Goal: Information Seeking & Learning: Check status

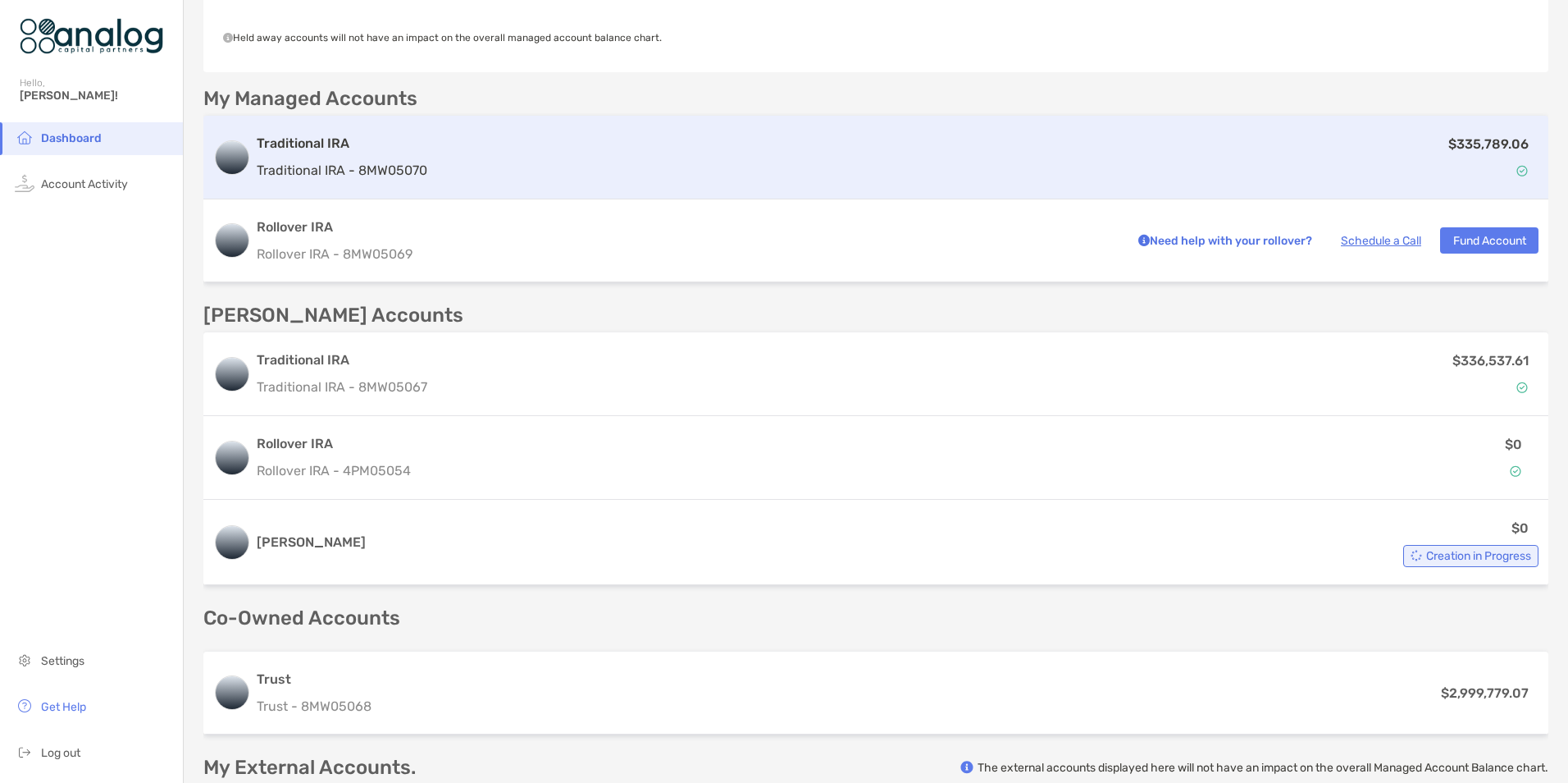
scroll to position [492, 0]
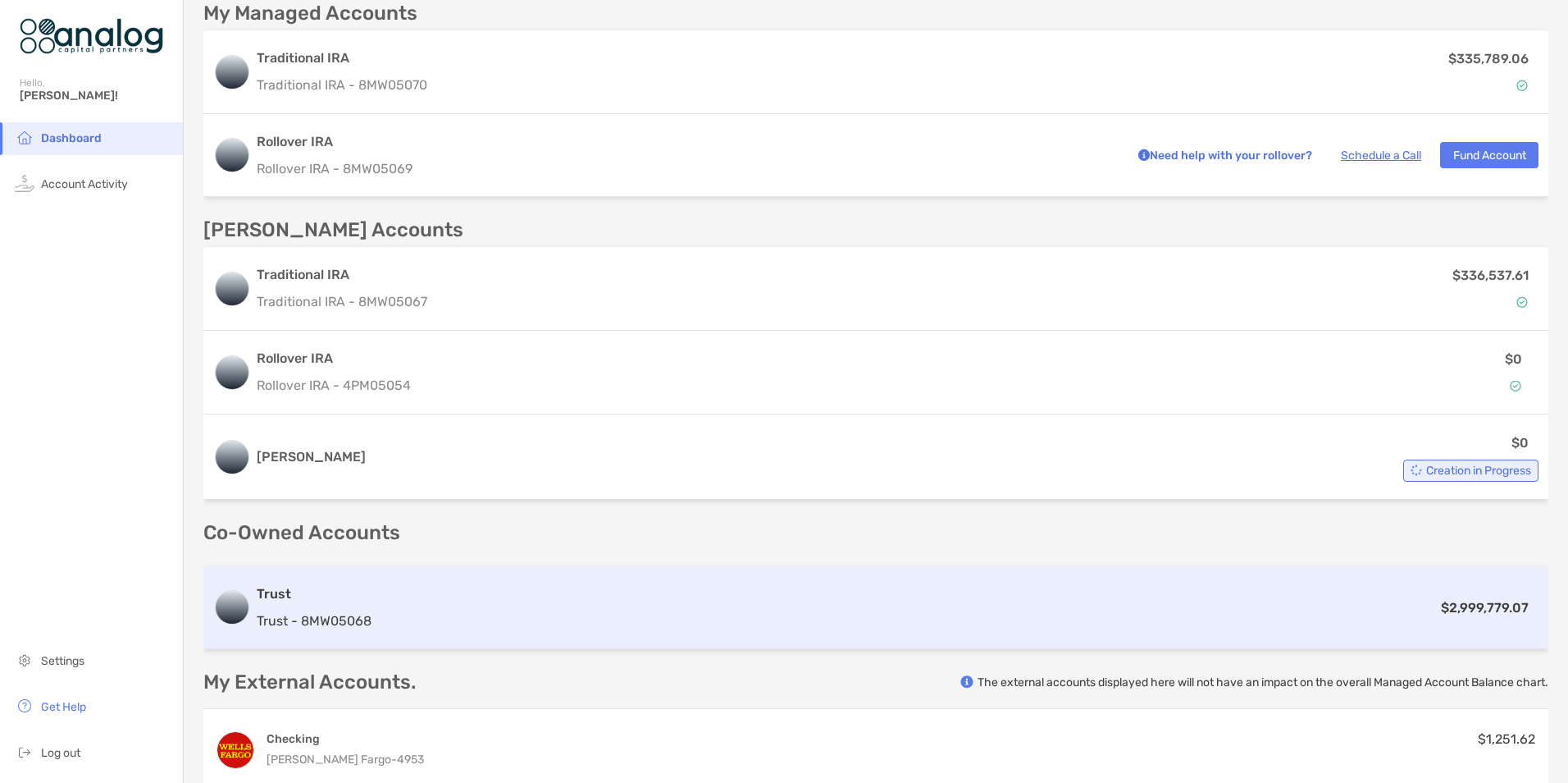
click at [761, 608] on div "$2,999,779.07" at bounding box center [958, 608] width 1161 height 20
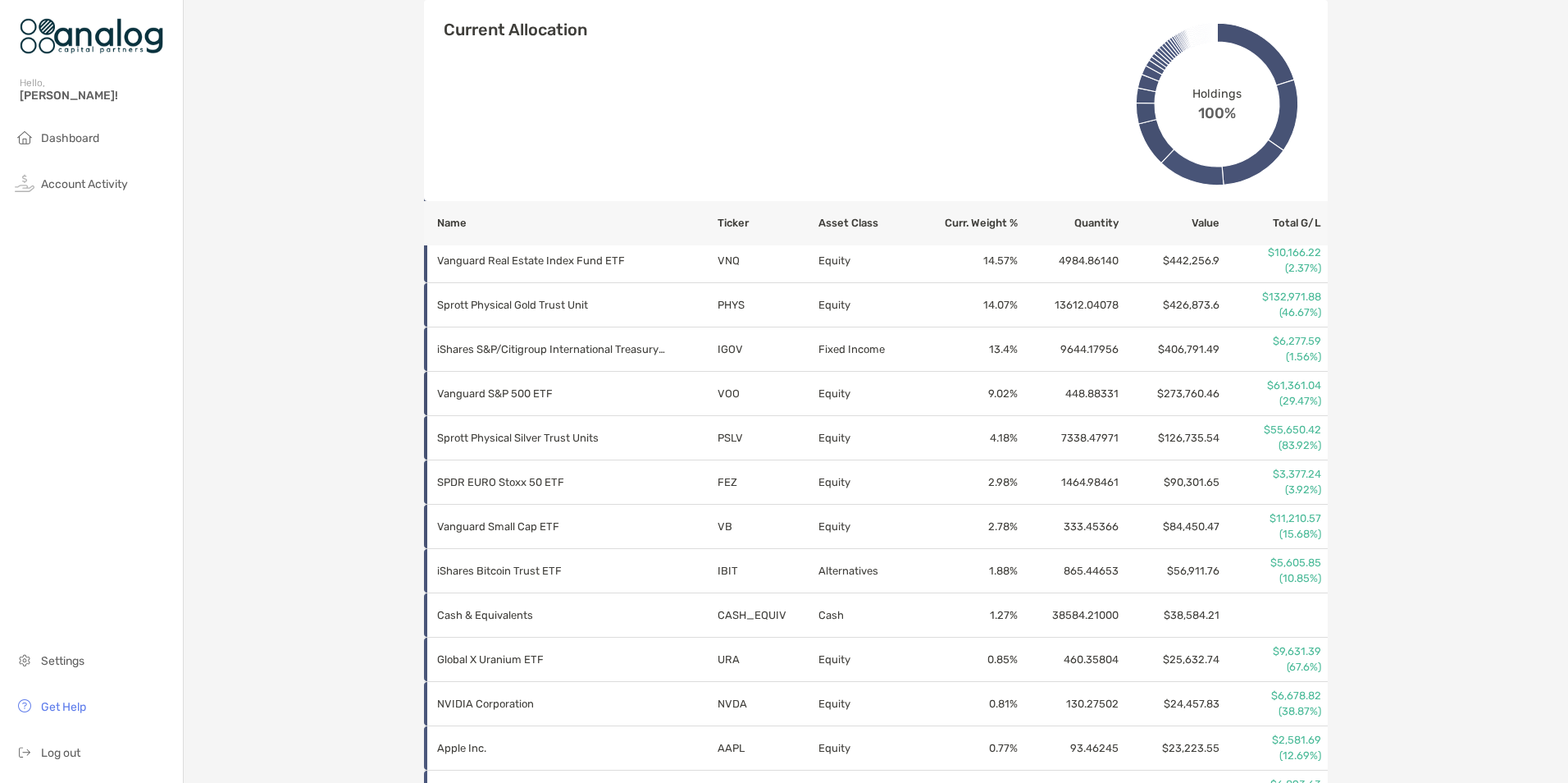
scroll to position [679, 0]
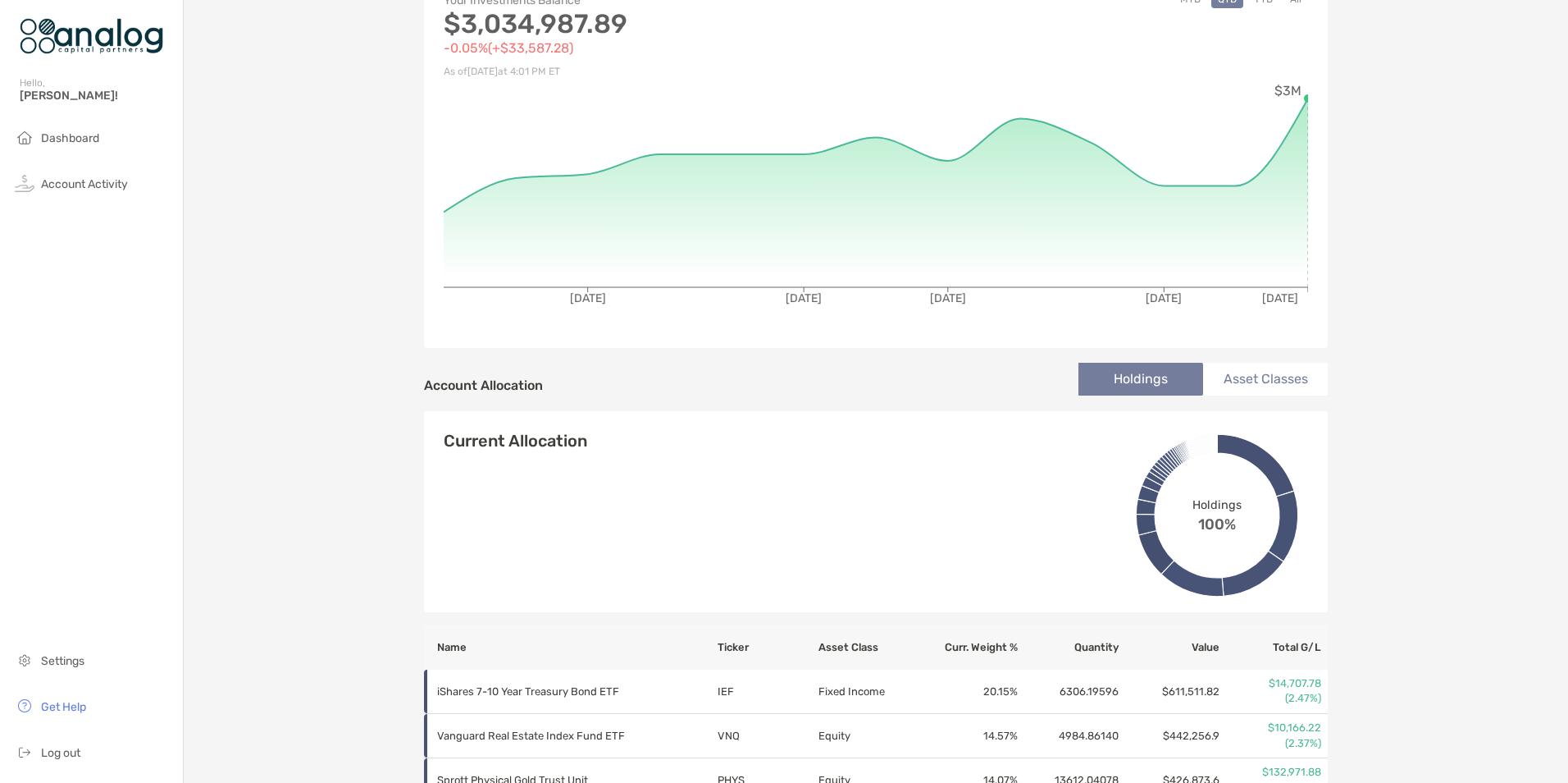
scroll to position [0, 0]
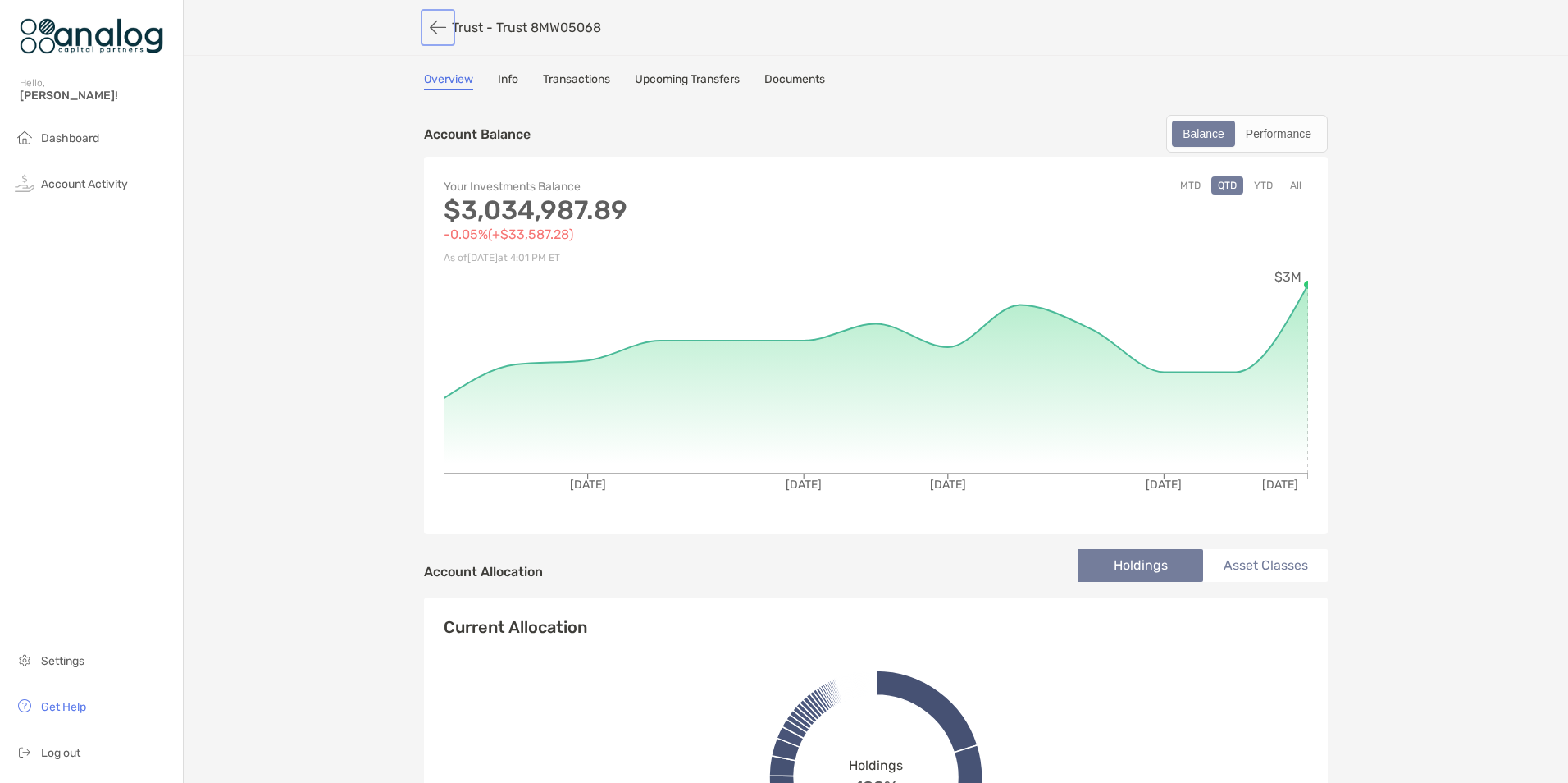
click at [432, 31] on button "button" at bounding box center [438, 27] width 28 height 30
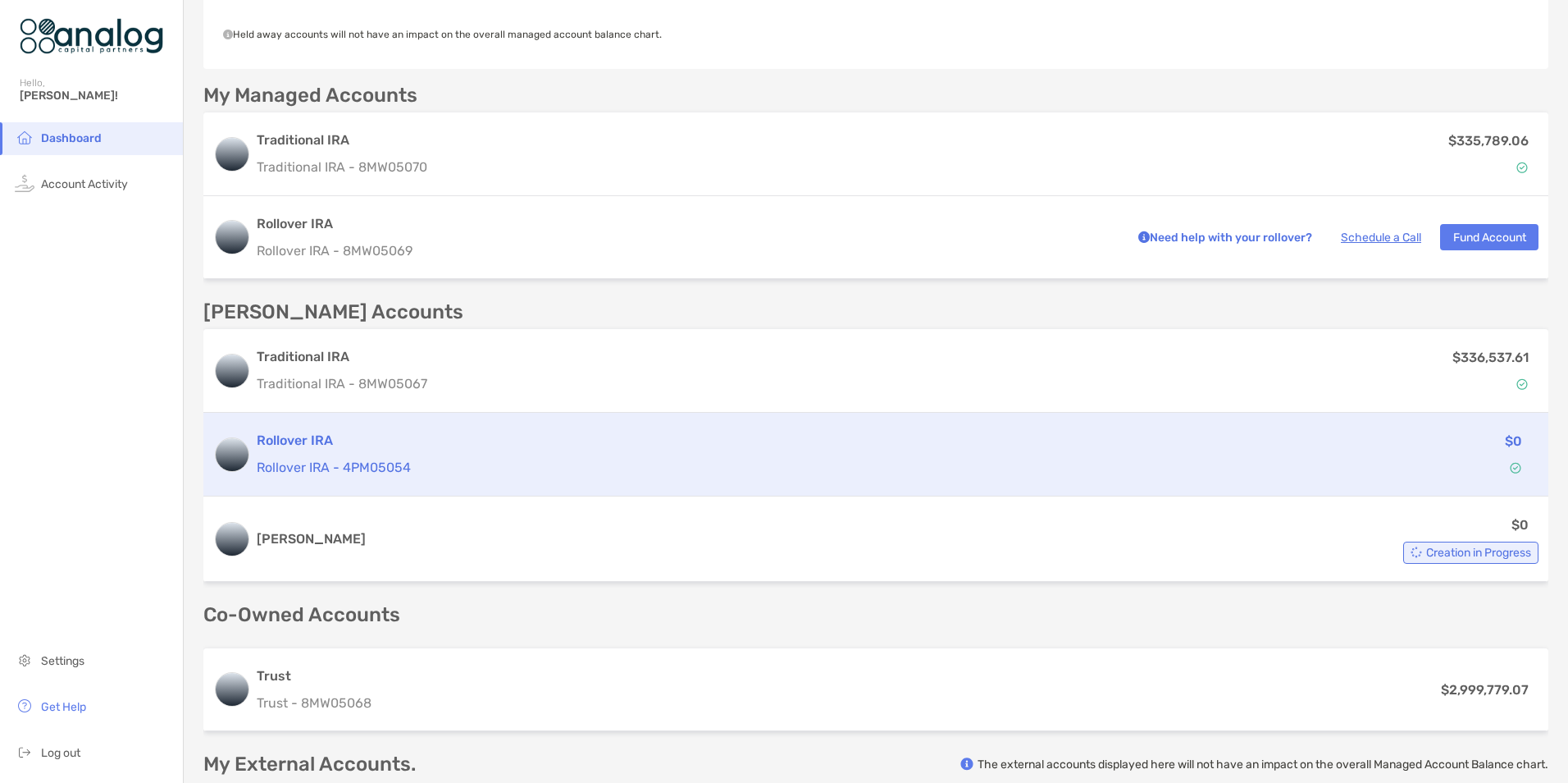
scroll to position [345, 0]
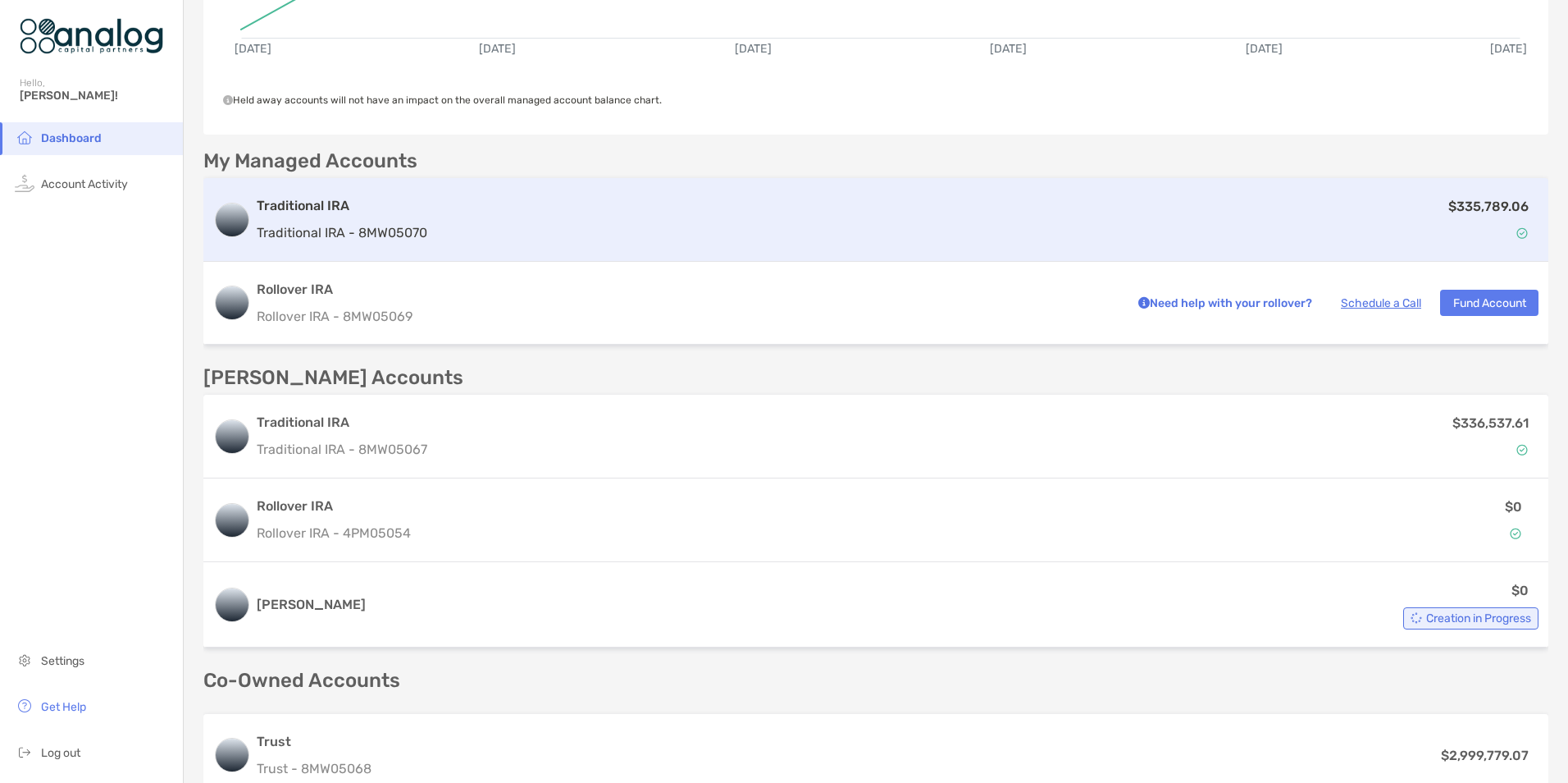
click at [705, 231] on div "$335,789.06" at bounding box center [986, 220] width 1104 height 48
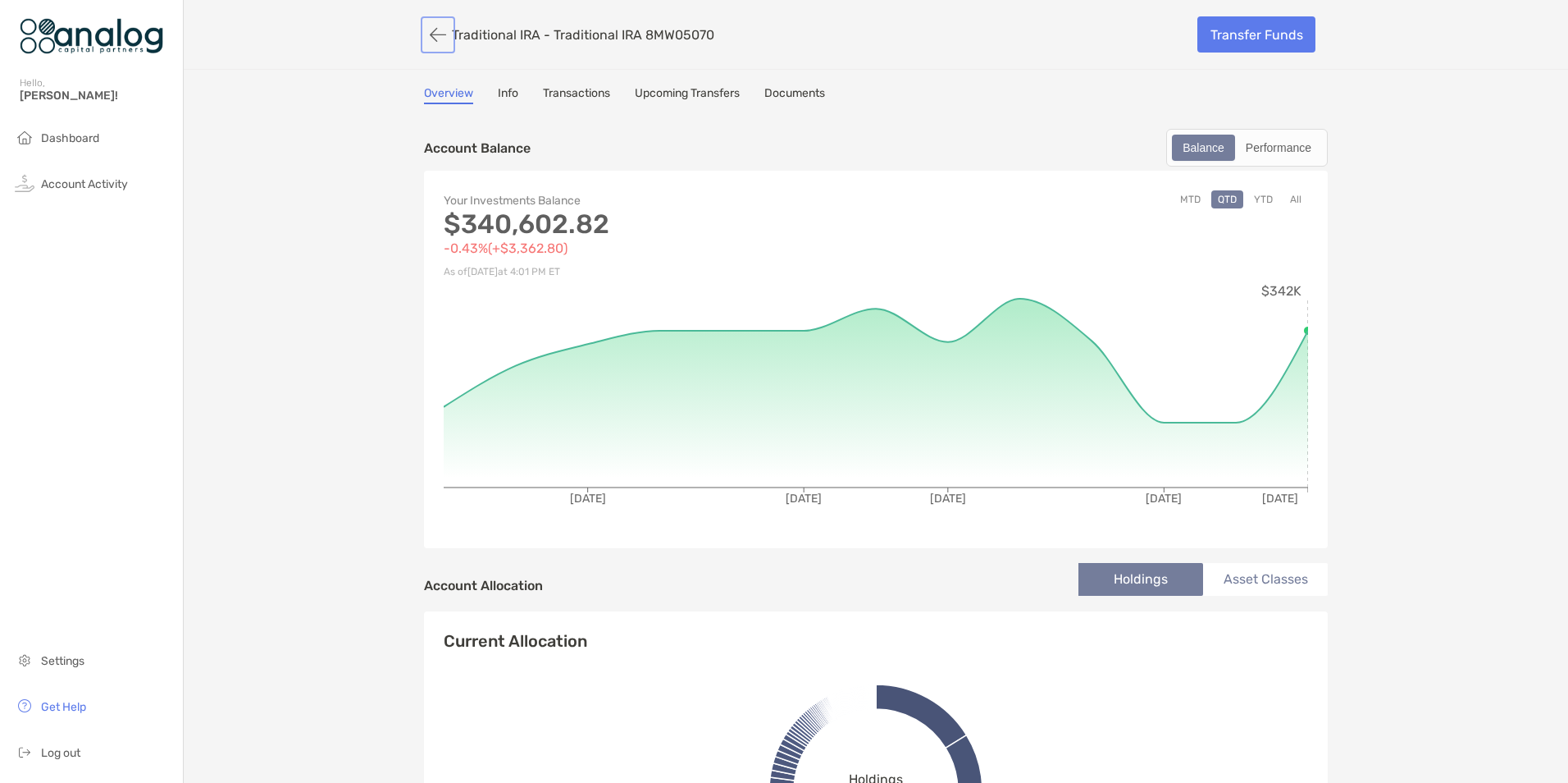
click at [432, 33] on button "button" at bounding box center [438, 34] width 28 height 30
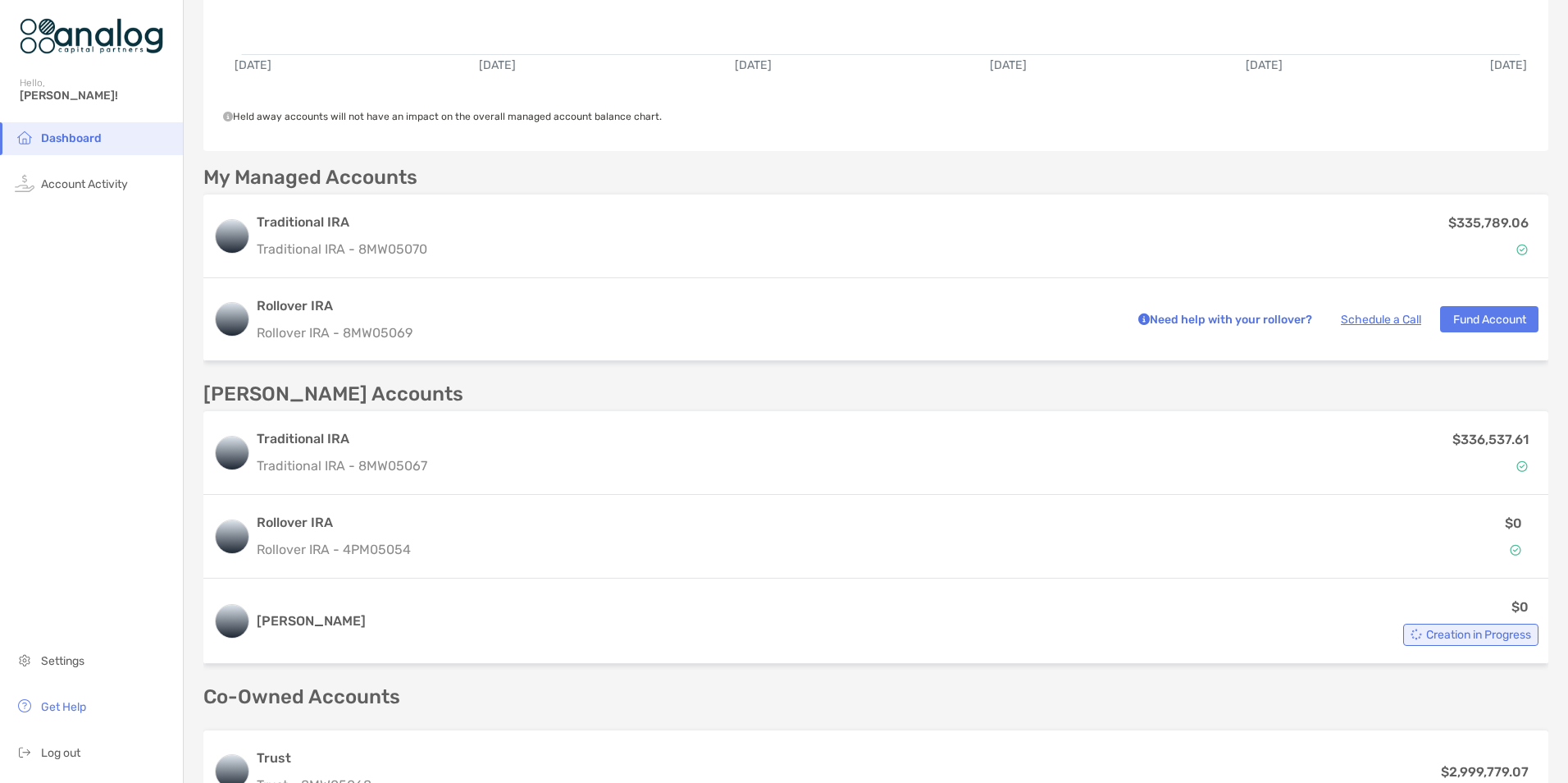
scroll to position [397, 0]
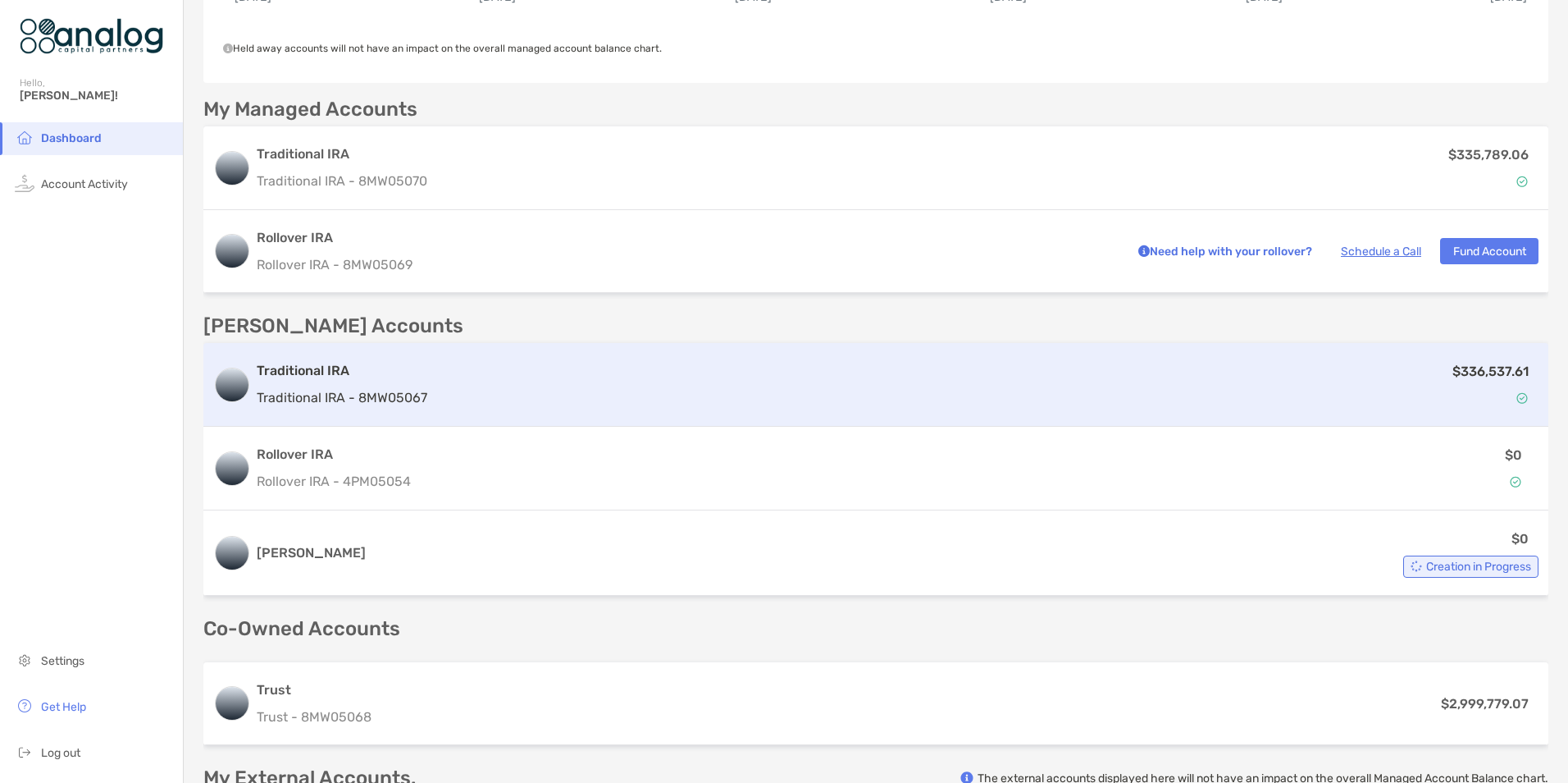
click at [698, 392] on div "$336,537.61" at bounding box center [986, 385] width 1104 height 48
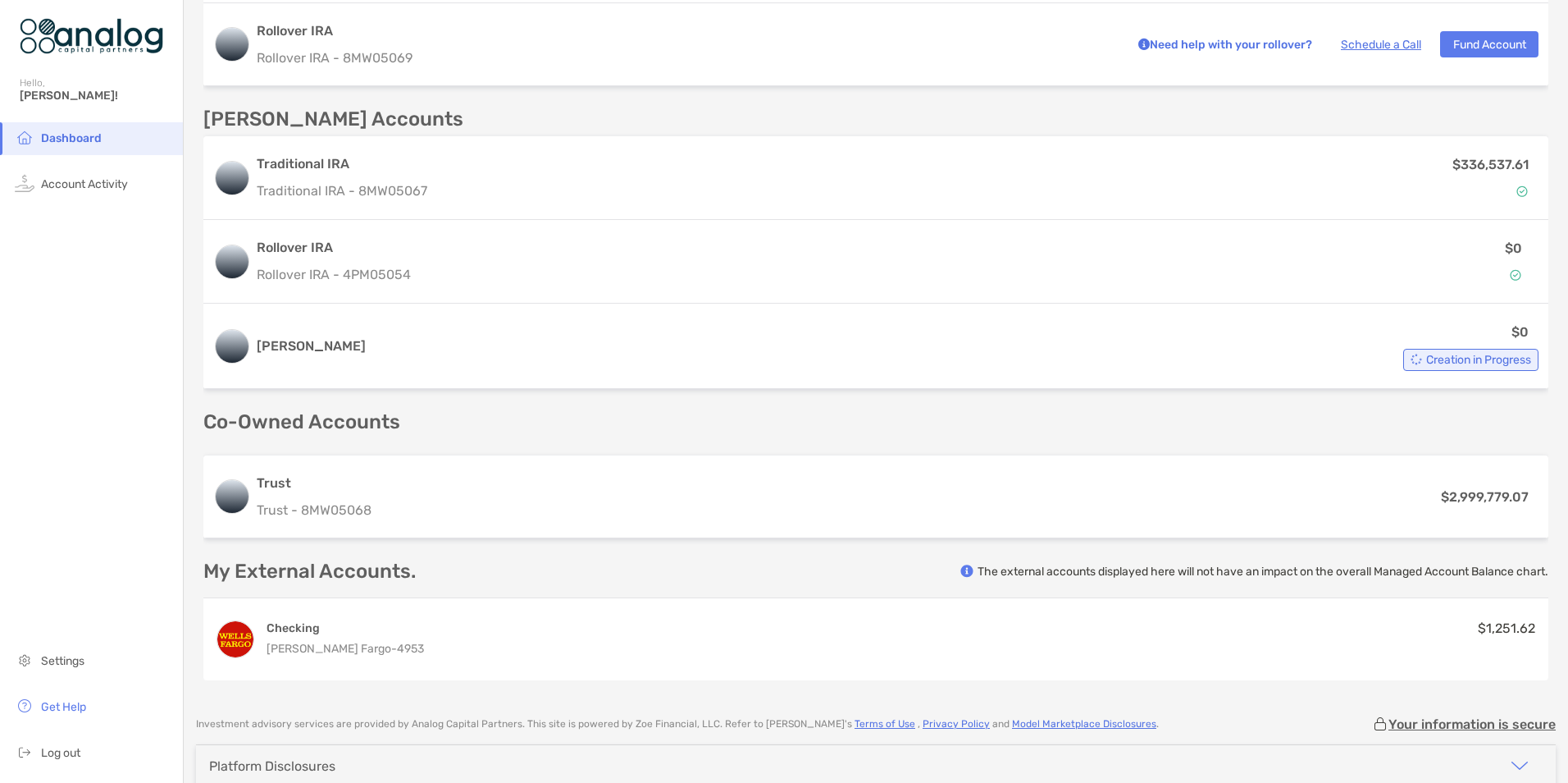
scroll to position [575, 0]
